Goal: Navigation & Orientation: Understand site structure

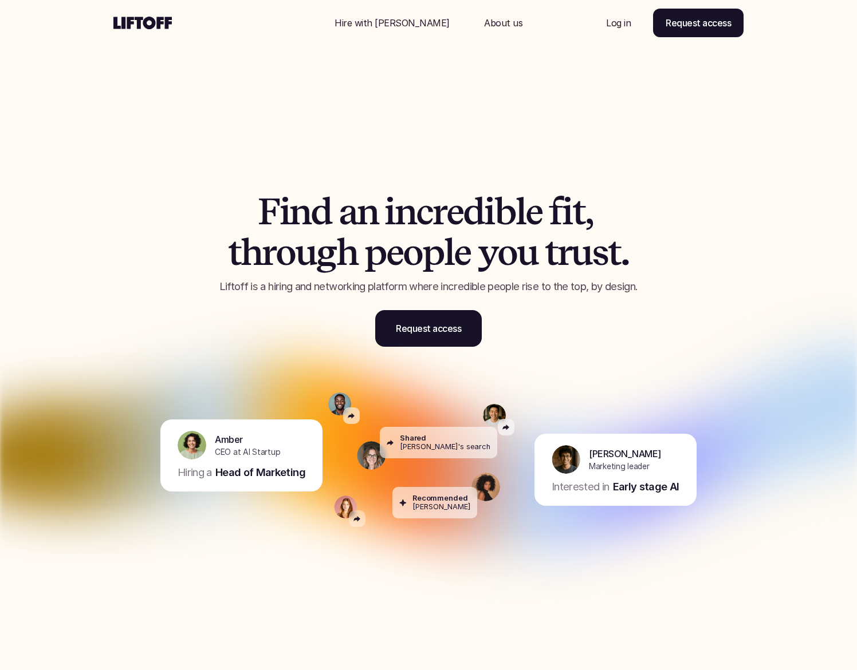
click at [481, 14] on div "Nav Link" at bounding box center [503, 22] width 66 height 27
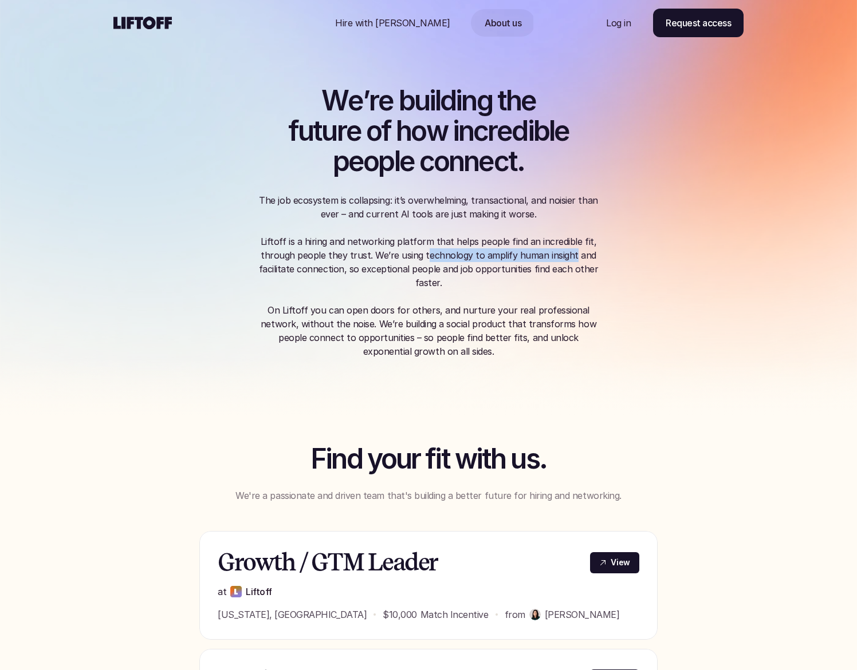
drag, startPoint x: 425, startPoint y: 254, endPoint x: 571, endPoint y: 254, distance: 146.0
click at [571, 254] on p "The job ecosystem is collapsing: it’s overwhelming, transactional, and noisier …" at bounding box center [429, 242] width 344 height 96
copy p "echnology to amplify human insight"
click at [375, 19] on p "Hire with [PERSON_NAME]" at bounding box center [392, 23] width 115 height 14
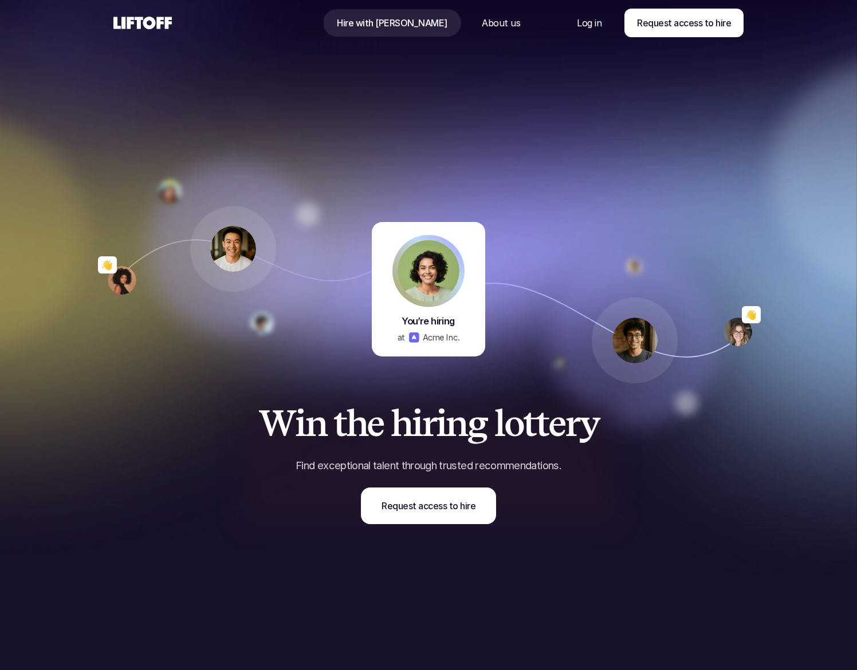
click at [482, 23] on p "About us" at bounding box center [501, 23] width 38 height 14
